Goal: Navigation & Orientation: Understand site structure

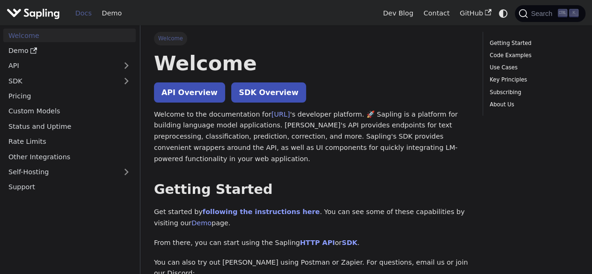
click at [10, 17] on img "Main" at bounding box center [33, 14] width 53 height 14
